Goal: Task Accomplishment & Management: Manage account settings

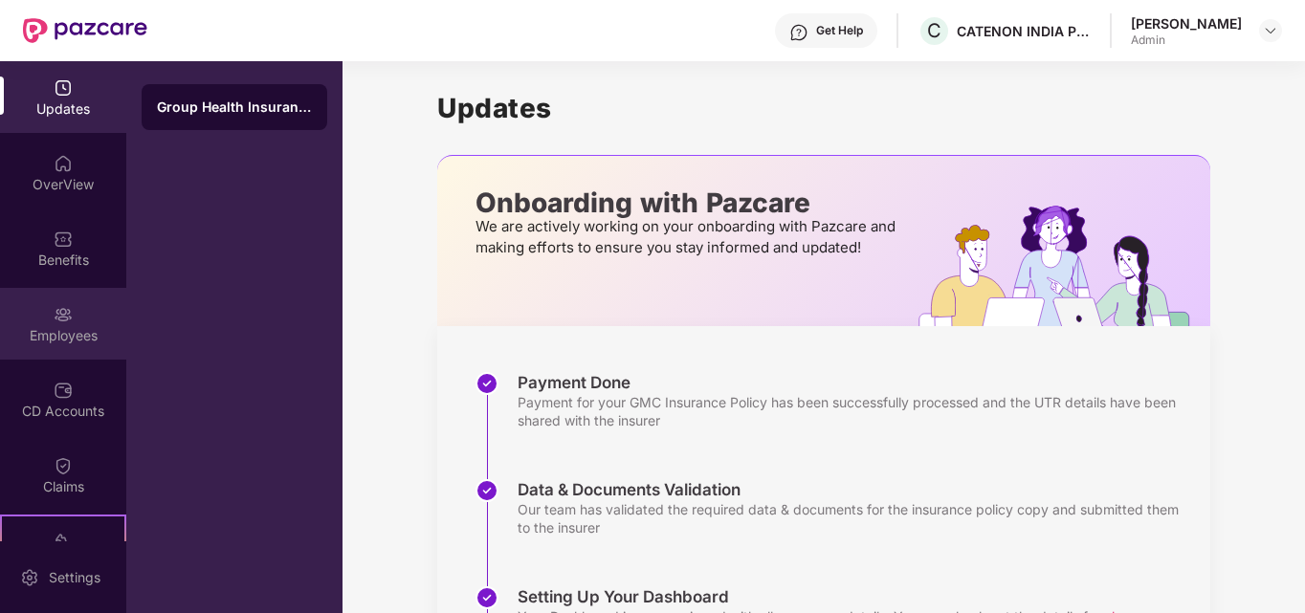
click at [60, 319] on img at bounding box center [63, 314] width 19 height 19
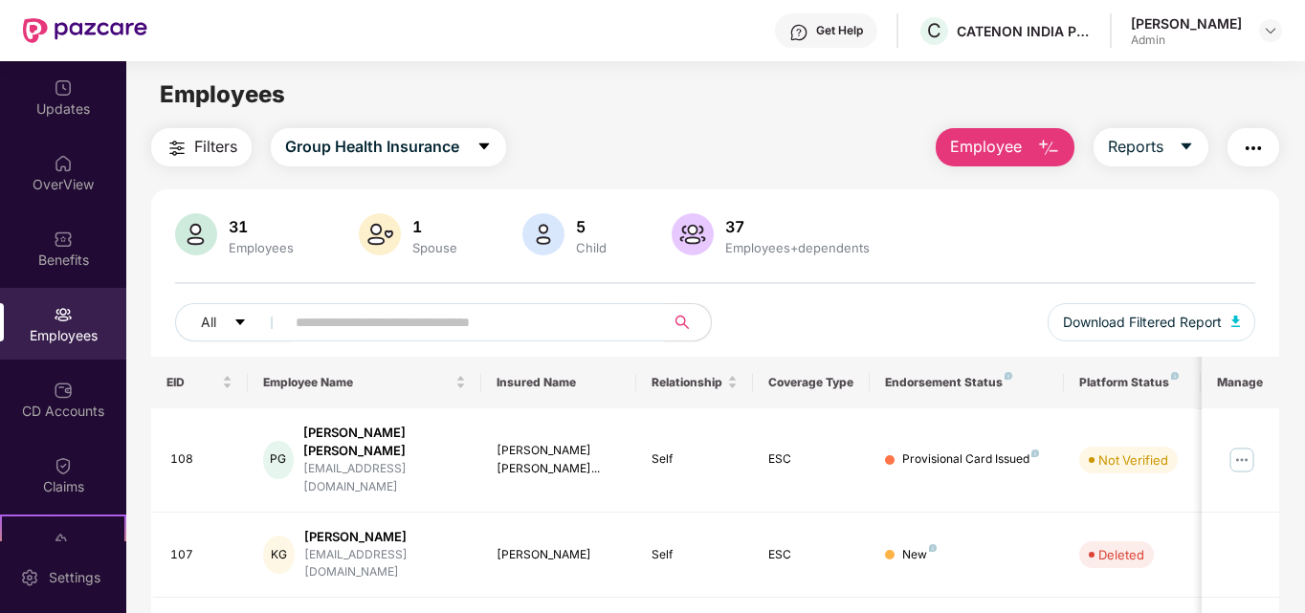
click at [339, 319] on input "text" at bounding box center [467, 322] width 343 height 29
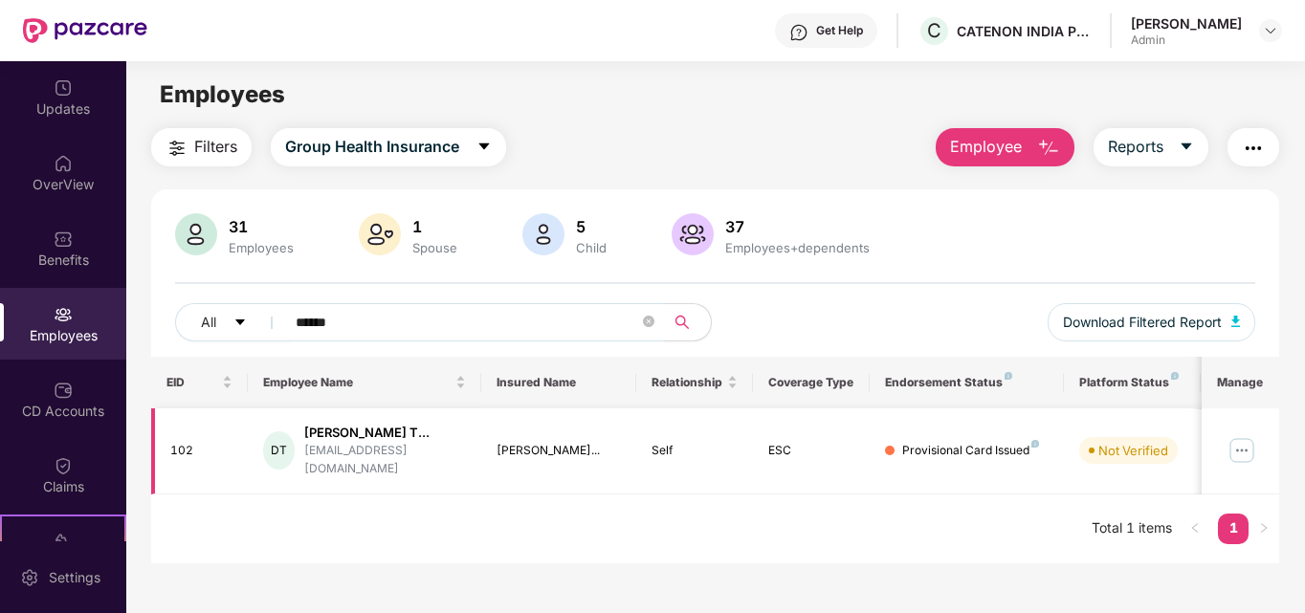
type input "******"
click at [1245, 450] on img at bounding box center [1242, 450] width 31 height 31
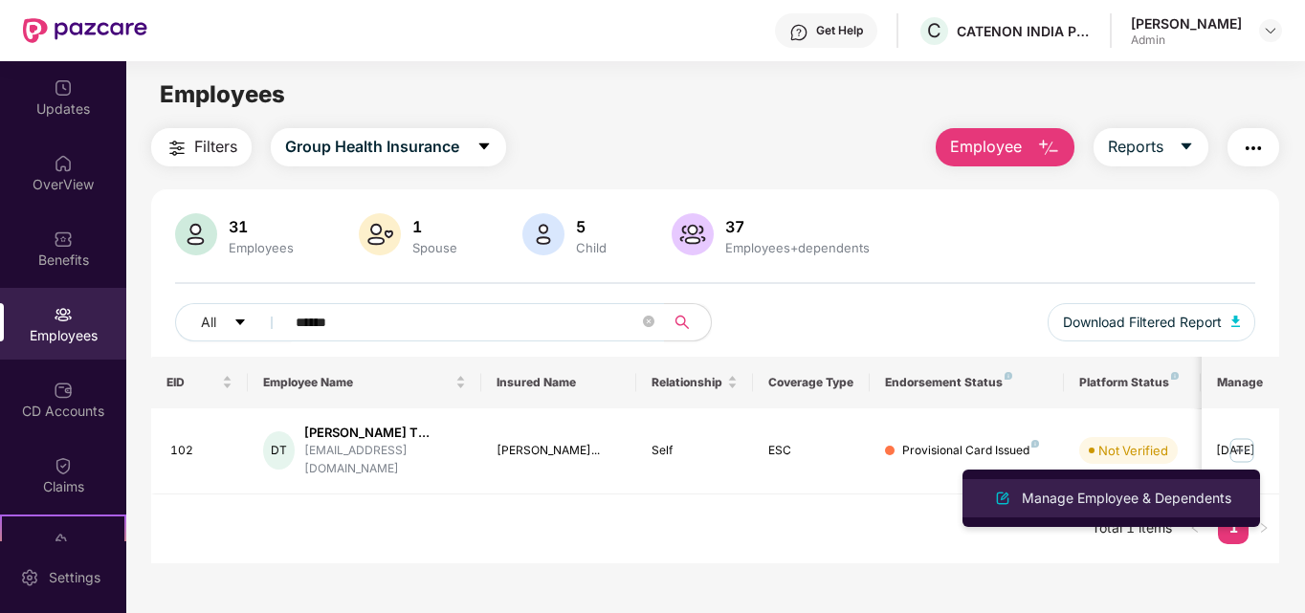
click at [1144, 498] on div "Manage Employee & Dependents" at bounding box center [1126, 498] width 217 height 21
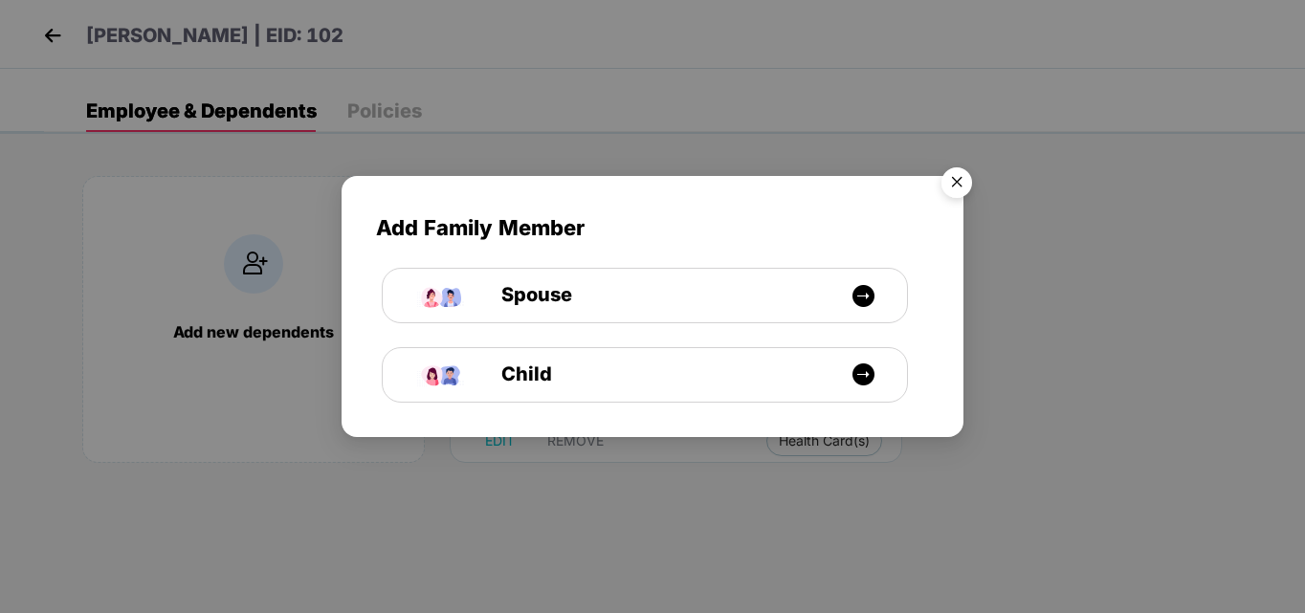
click at [955, 183] on img "Close" at bounding box center [957, 186] width 54 height 54
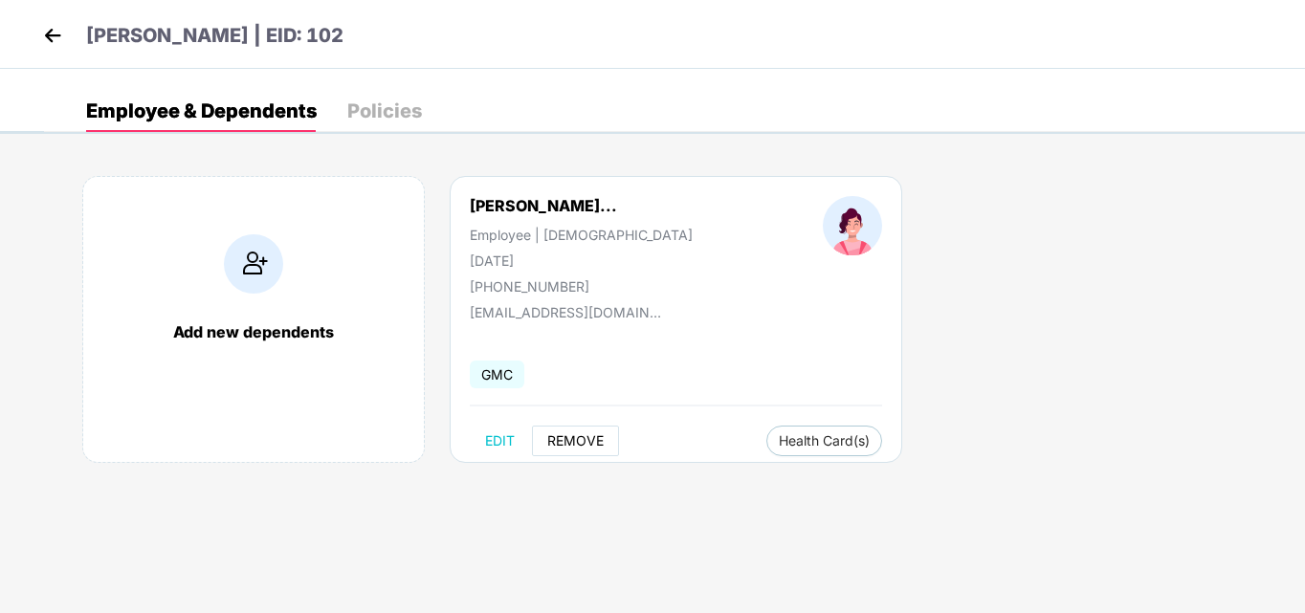
click at [568, 433] on span "REMOVE" at bounding box center [575, 440] width 56 height 15
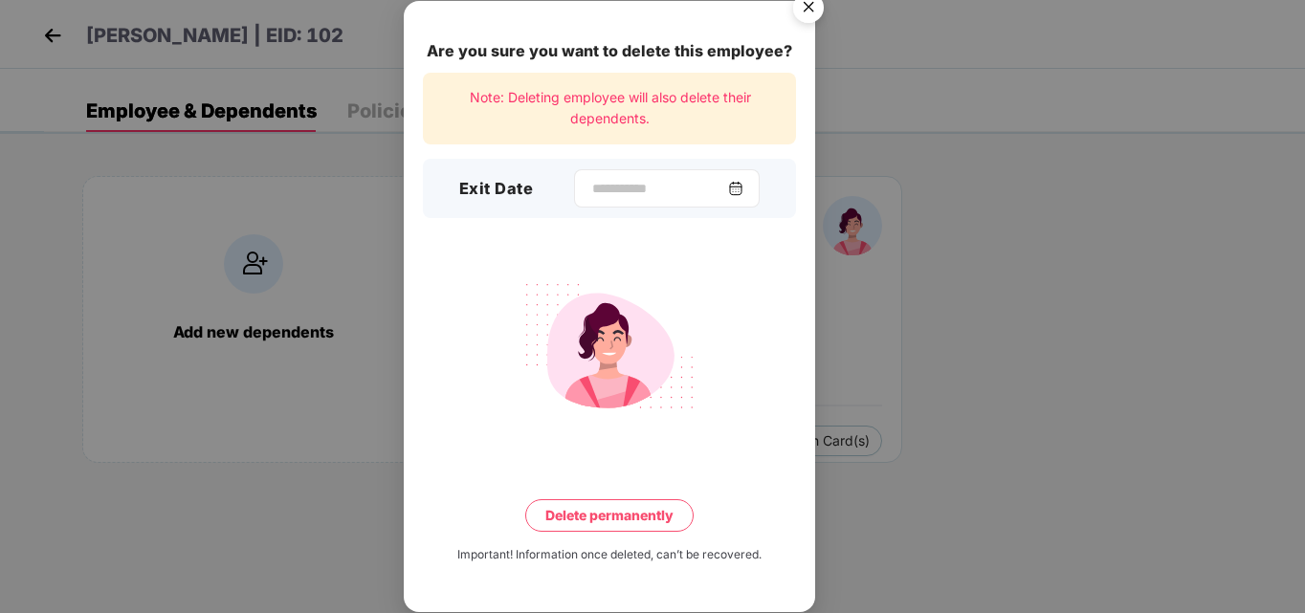
click at [743, 191] on img at bounding box center [735, 188] width 15 height 15
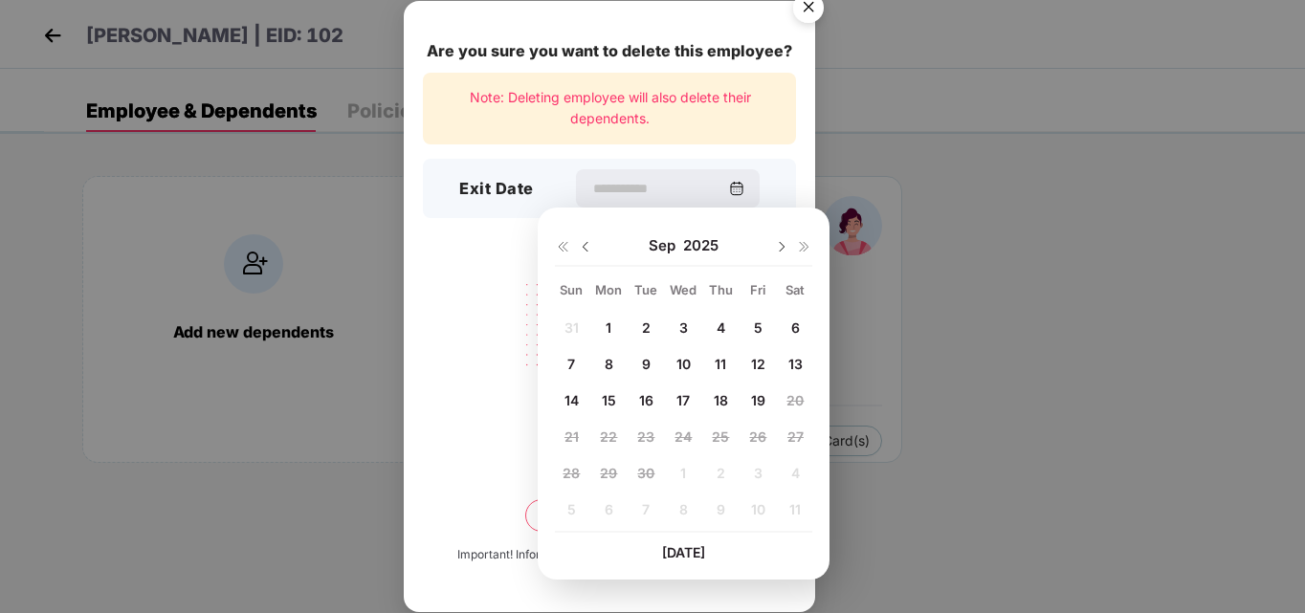
click at [757, 402] on span "19" at bounding box center [758, 400] width 14 height 16
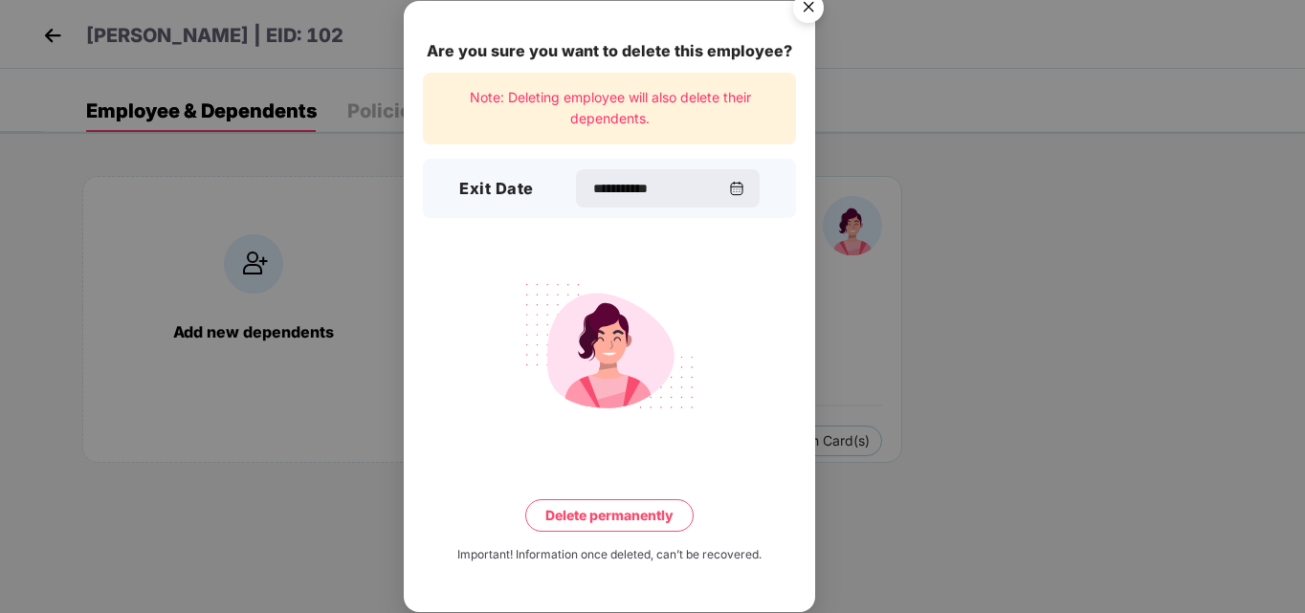
type input "**********"
click at [609, 515] on button "Delete permanently" at bounding box center [609, 515] width 168 height 33
